Goal: Task Accomplishment & Management: Manage account settings

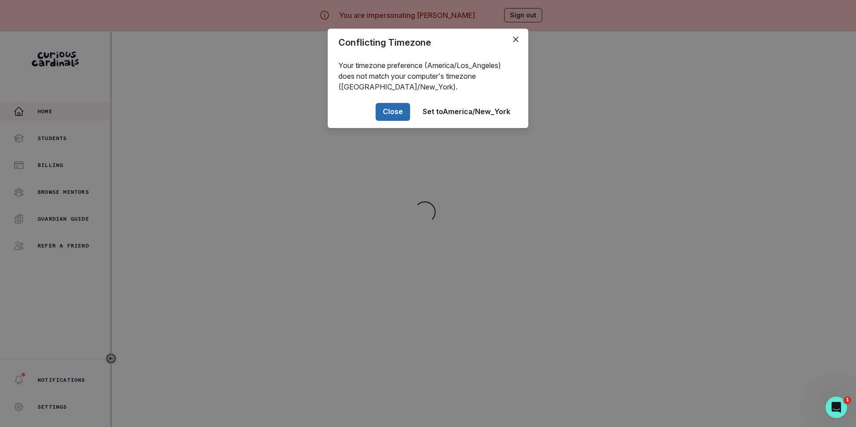
click at [397, 113] on button "Close" at bounding box center [392, 112] width 34 height 18
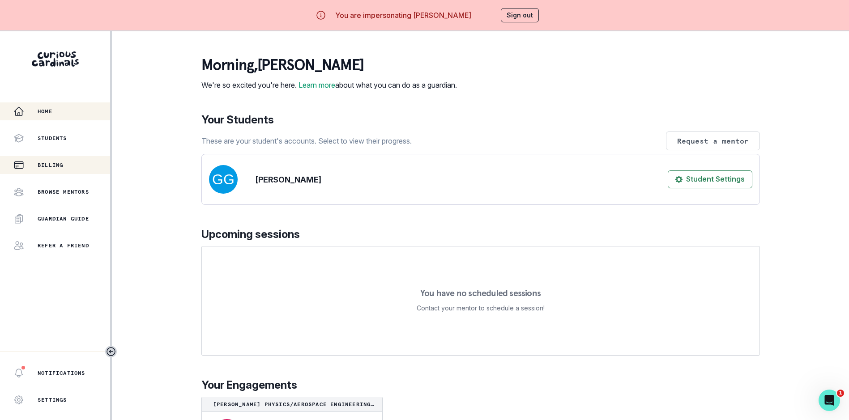
click at [58, 162] on p "Billing" at bounding box center [51, 165] width 26 height 7
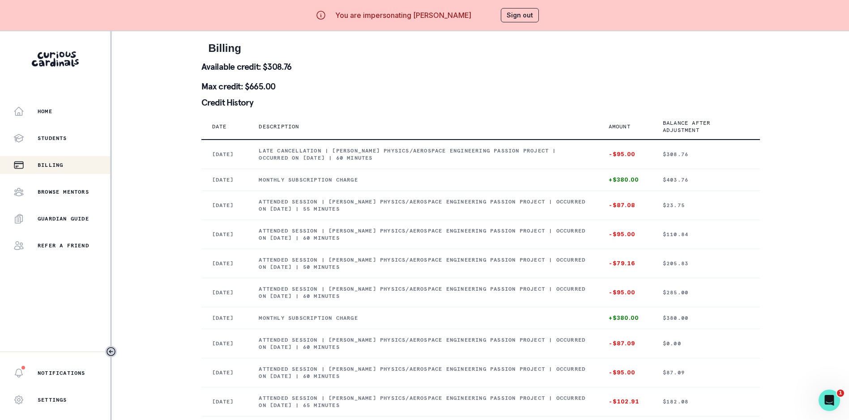
click at [527, 16] on button "Sign out" at bounding box center [520, 15] width 38 height 14
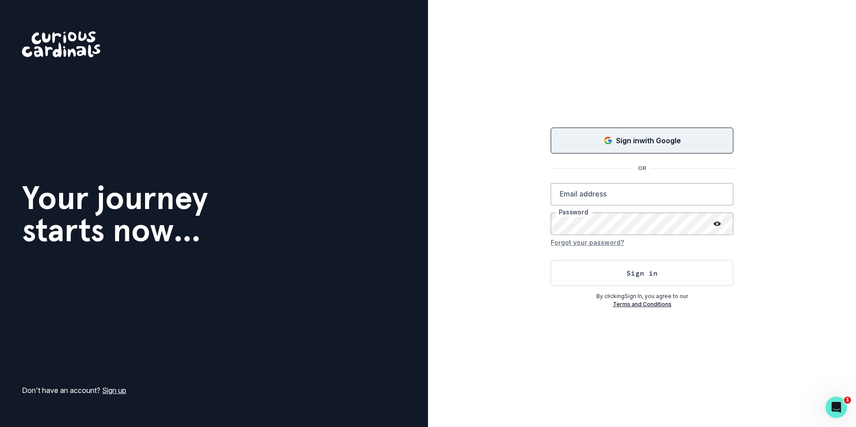
click at [609, 143] on icon "Sign in with Google (GSuite)" at bounding box center [607, 142] width 6 height 3
